Goal: Information Seeking & Learning: Learn about a topic

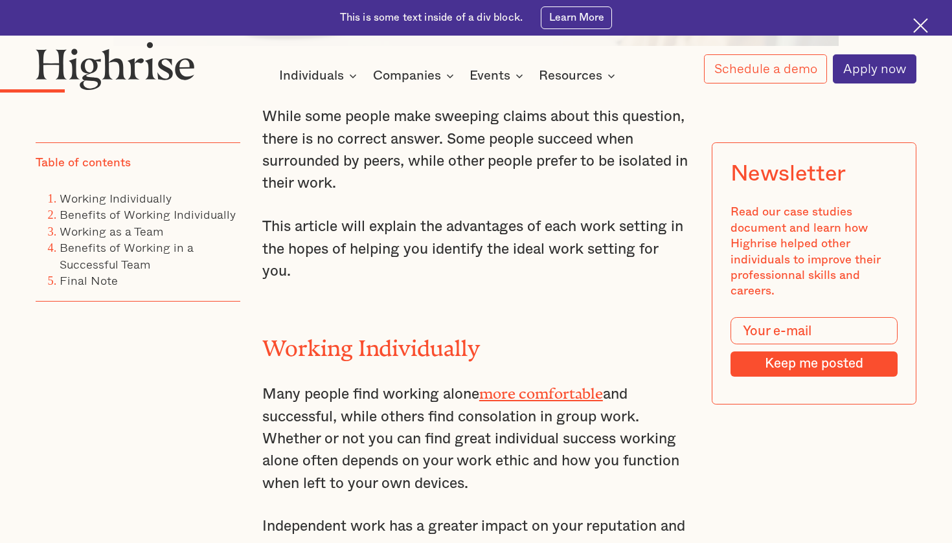
scroll to position [891, 0]
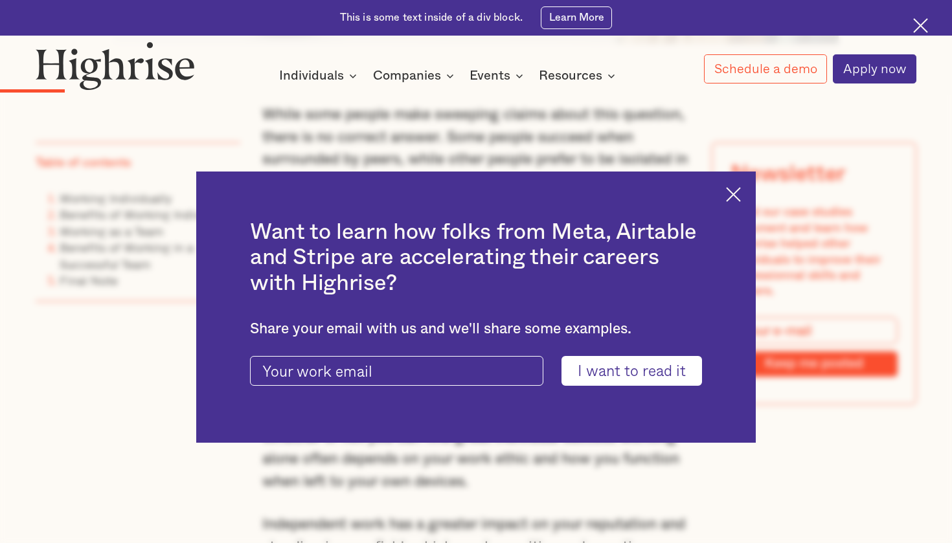
click at [732, 179] on div "Want to learn how folks from Meta, Airtable and Stripe are accelerating their c…" at bounding box center [475, 307] width 559 height 271
click at [732, 183] on div "Want to learn how folks from Meta, Airtable and Stripe are accelerating their c…" at bounding box center [475, 307] width 559 height 271
click at [735, 190] on img at bounding box center [733, 194] width 15 height 15
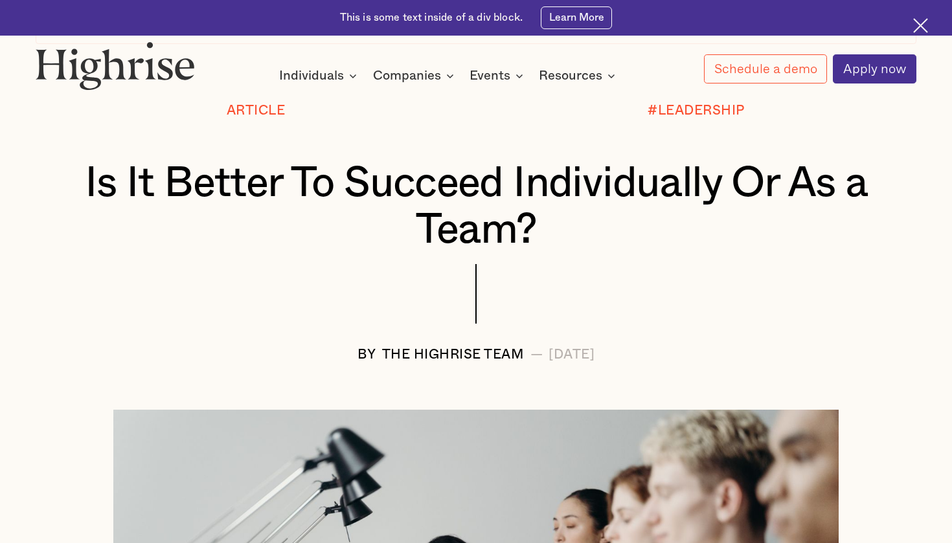
scroll to position [95, 0]
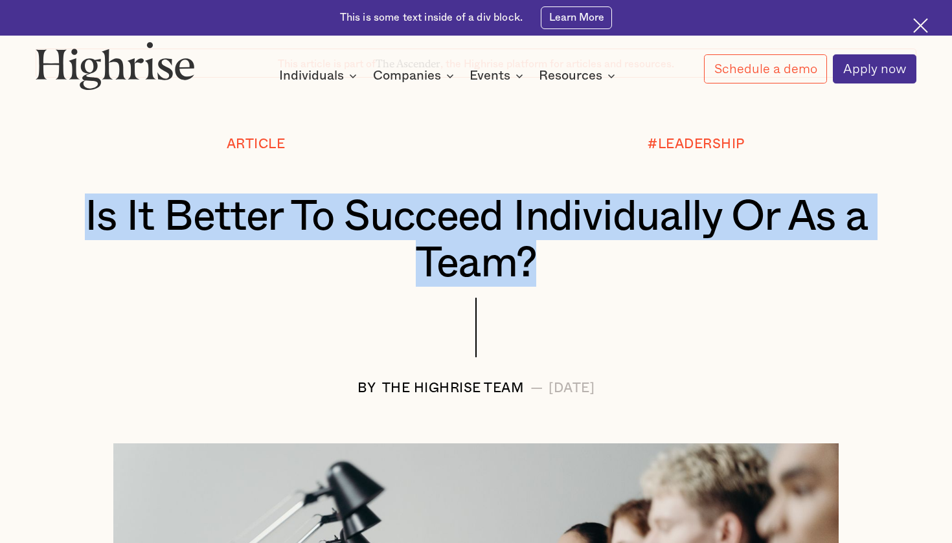
drag, startPoint x: 80, startPoint y: 205, endPoint x: 578, endPoint y: 254, distance: 500.8
click at [578, 254] on h1 "Is It Better To Succeed Individually Or As a Team?" at bounding box center [475, 240] width 807 height 93
copy h1 "Is It Better To Succeed Individually Or As a Team?"
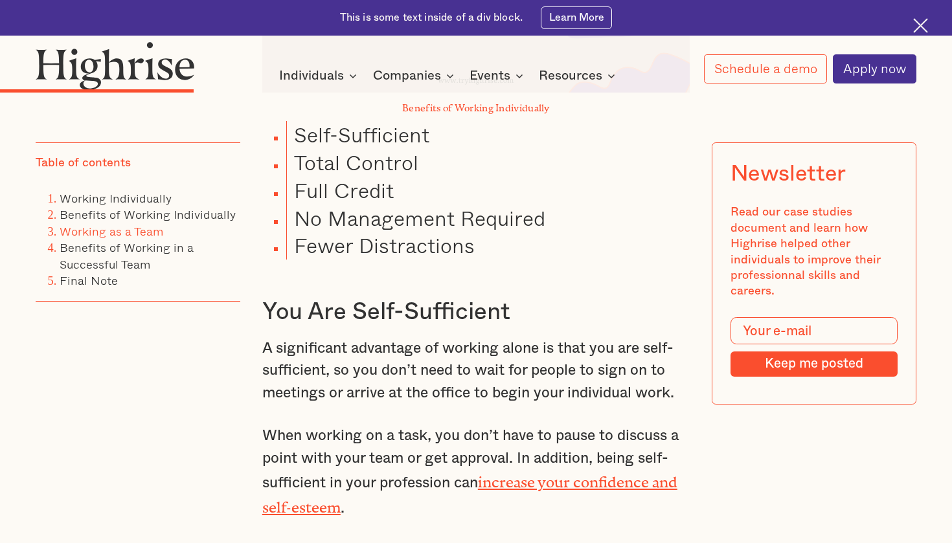
scroll to position [1823, 0]
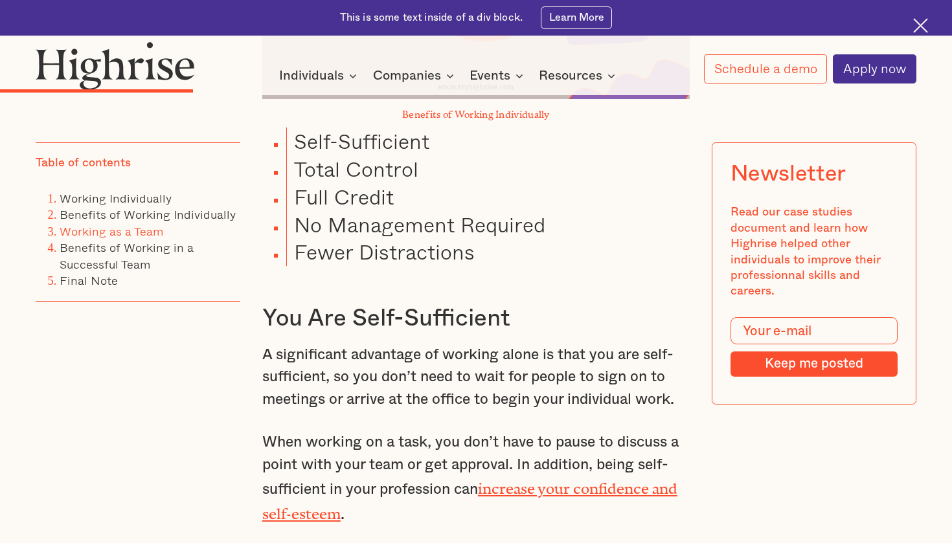
click at [171, 204] on li "Working Individually" at bounding box center [150, 198] width 181 height 16
click at [159, 197] on link "Working Individually" at bounding box center [116, 198] width 112 height 18
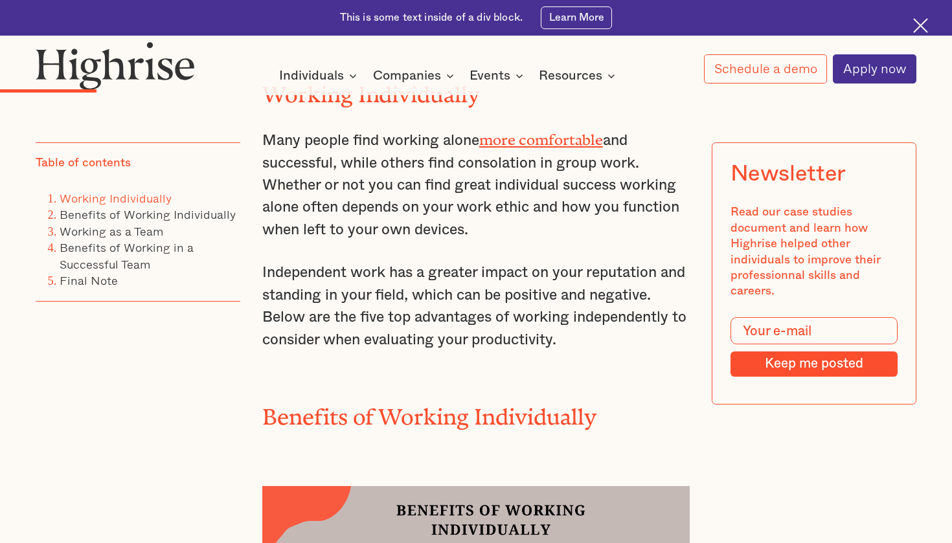
scroll to position [1118, 0]
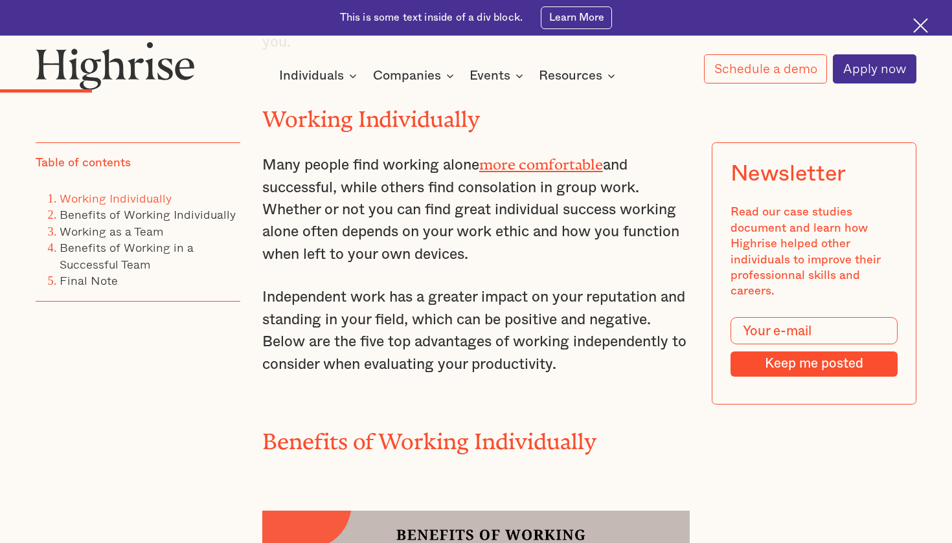
click at [502, 156] on link "more comfortable" at bounding box center [541, 161] width 124 height 10
drag, startPoint x: 263, startPoint y: 153, endPoint x: 508, endPoint y: 363, distance: 322.7
copy div "Many people find working alone more comfortable and successful, while others fi…"
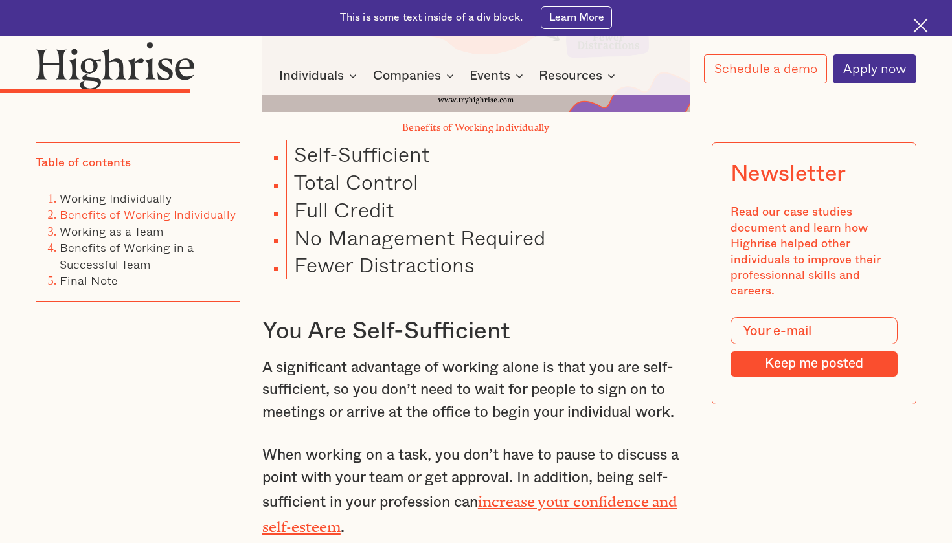
scroll to position [1812, 0]
click at [395, 355] on p "A significant advantage of working alone is that you are self-sufficient, so yo…" at bounding box center [475, 388] width 427 height 67
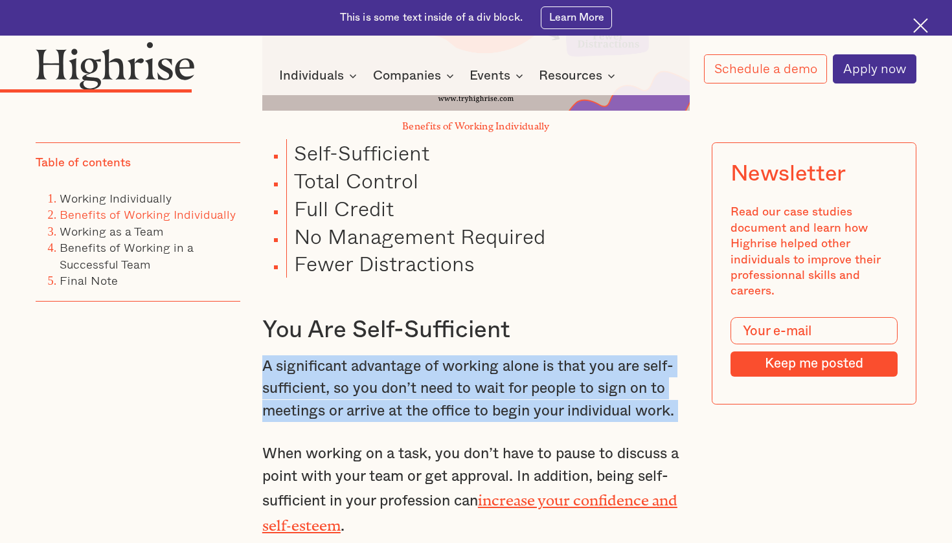
drag, startPoint x: 262, startPoint y: 345, endPoint x: 540, endPoint y: 405, distance: 284.1
click at [540, 405] on div "While some people make sweeping claims about this question, there is no correct…" at bounding box center [475, 468] width 427 height 2572
copy p "A significant advantage of working alone is that you are self-sufficient, so yo…"
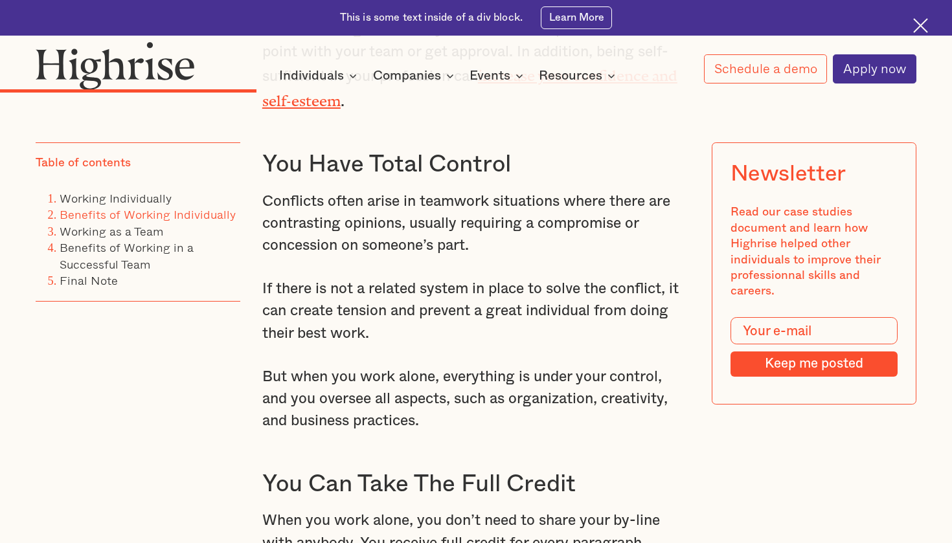
scroll to position [2275, 0]
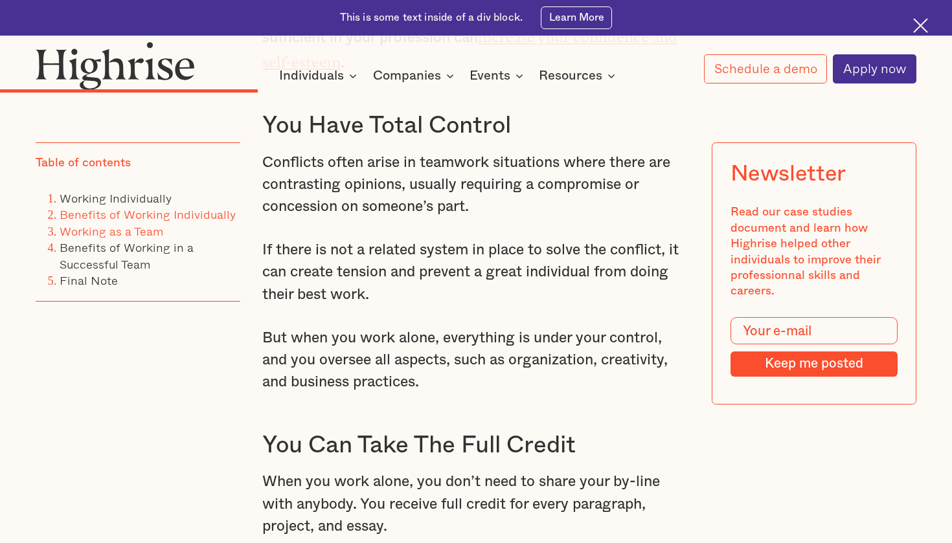
click at [128, 232] on link "Working as a Team" at bounding box center [112, 231] width 104 height 18
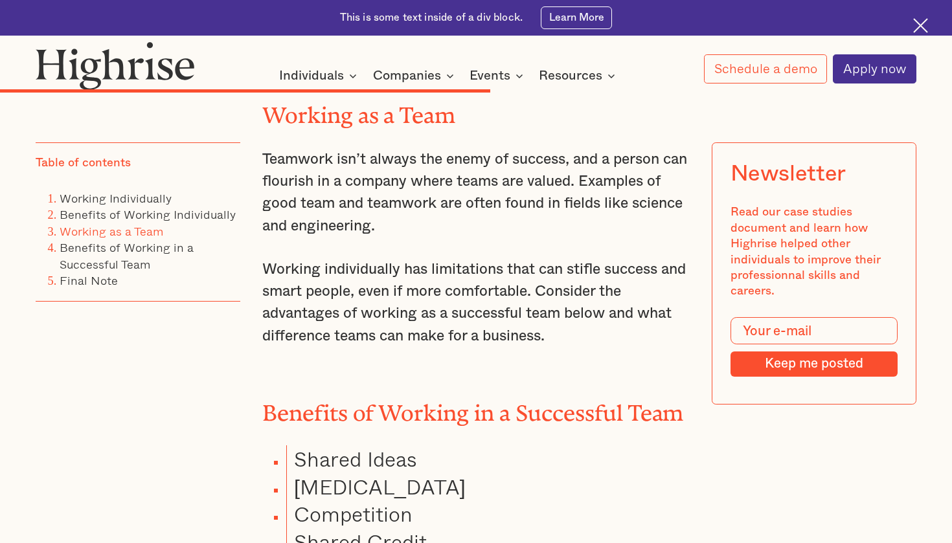
scroll to position [3914, 0]
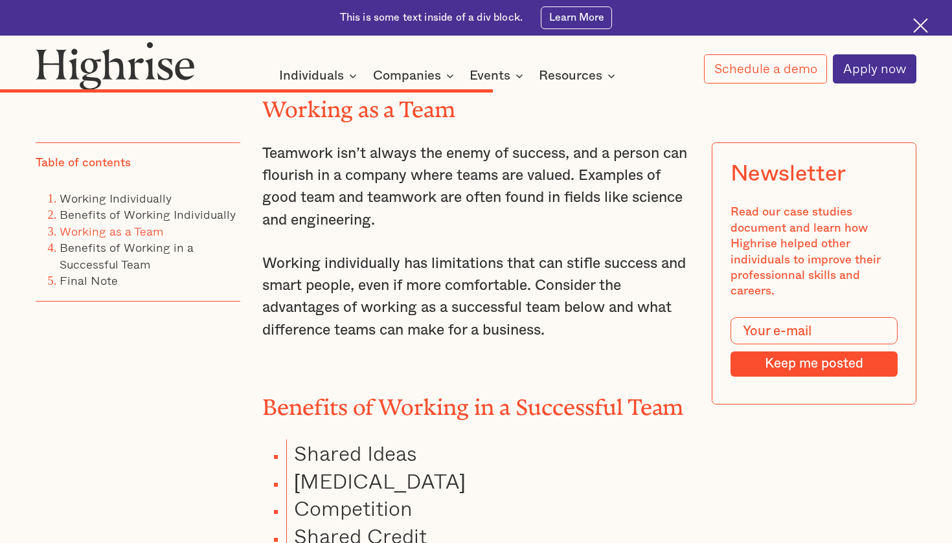
click at [781, 1] on div "This is some text inside of a div block. Learn More" at bounding box center [476, 18] width 952 height 36
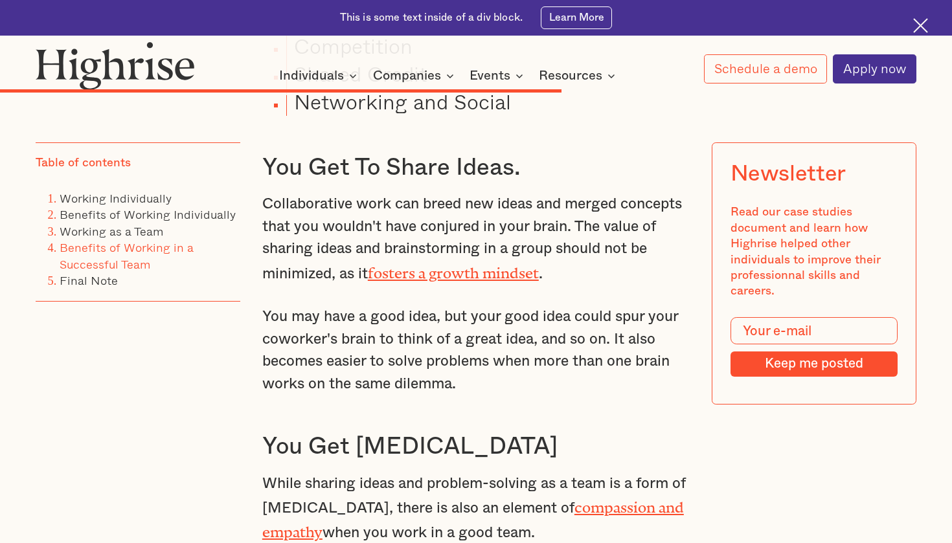
scroll to position [4375, 0]
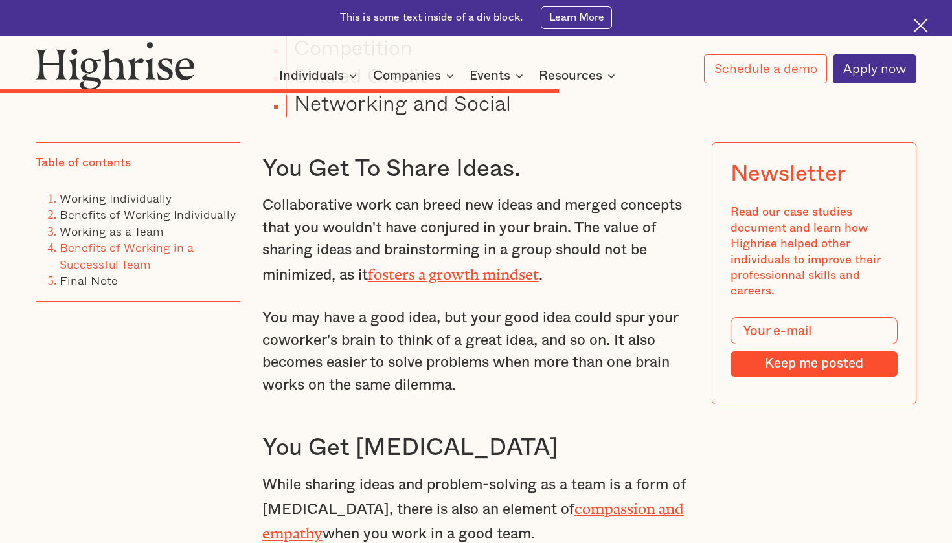
drag, startPoint x: 579, startPoint y: 173, endPoint x: 597, endPoint y: 227, distance: 55.9
click at [597, 227] on p "Collaborative work can breed new ideas and merged concepts that you wouldn't ha…" at bounding box center [475, 240] width 427 height 92
copy p "The value of sharing ideas and brainstorming in a group should not be minimized…"
